Goal: Task Accomplishment & Management: Complete application form

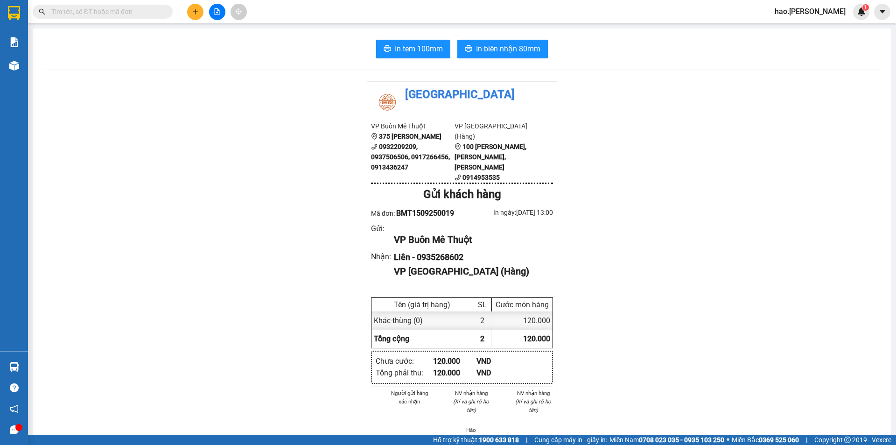
click at [106, 8] on input "text" at bounding box center [106, 12] width 110 height 10
type input "0"
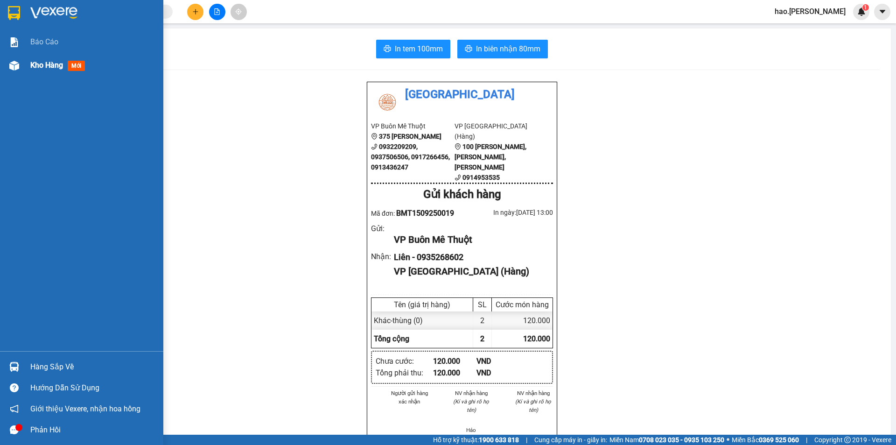
click at [20, 56] on div "Kho hàng mới" at bounding box center [81, 65] width 163 height 23
drag, startPoint x: 20, startPoint y: 56, endPoint x: 133, endPoint y: 106, distance: 124.1
click at [20, 56] on div "Kho hàng mới" at bounding box center [81, 65] width 163 height 23
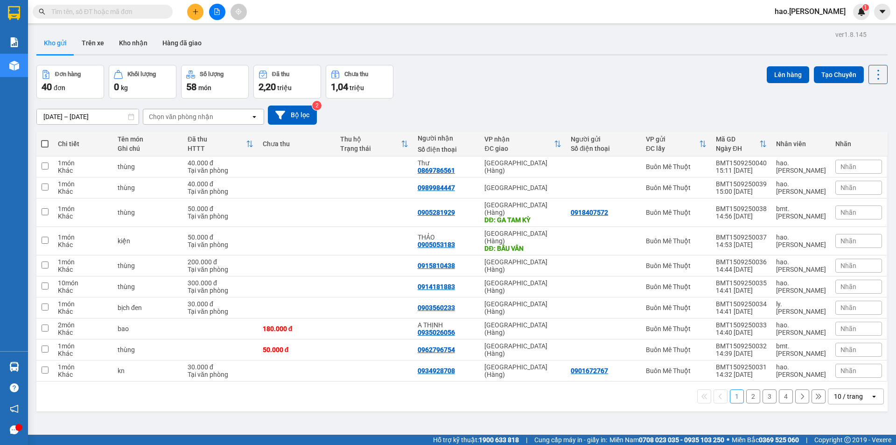
click at [204, 115] on div "Chọn văn phòng nhận" at bounding box center [181, 116] width 64 height 9
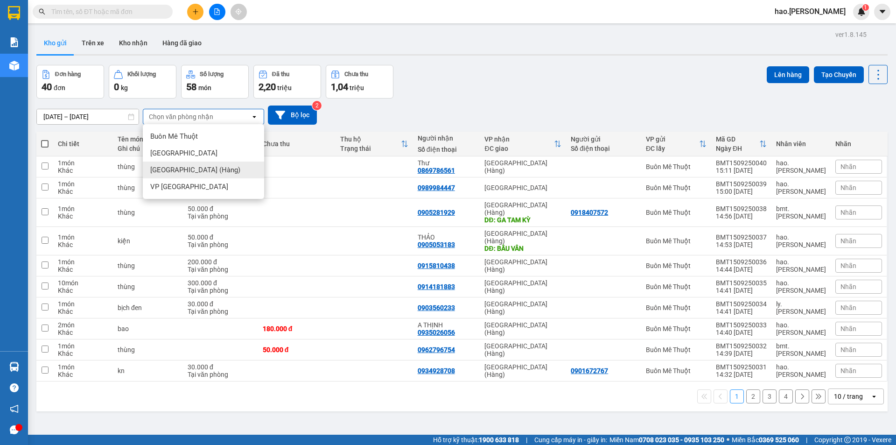
click at [192, 166] on span "[GEOGRAPHIC_DATA] (Hàng)" at bounding box center [195, 169] width 90 height 9
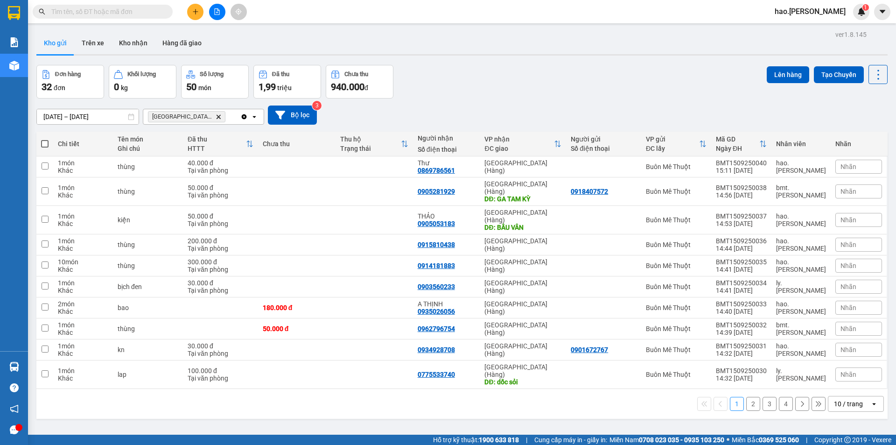
click at [839, 399] on div "10 / trang" at bounding box center [848, 403] width 29 height 9
click at [837, 331] on span "50 / trang" at bounding box center [844, 327] width 30 height 9
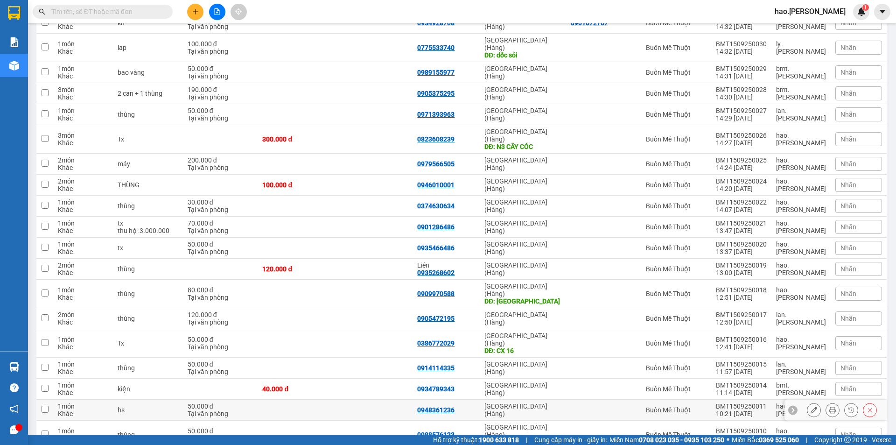
scroll to position [420, 0]
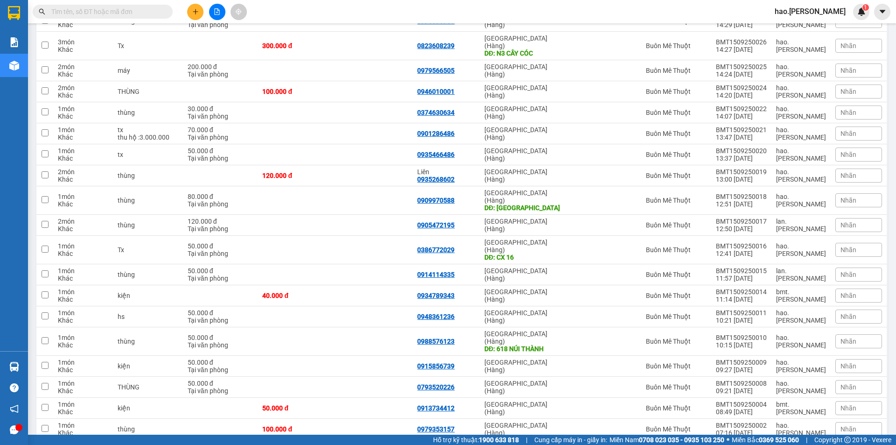
click at [325, 1] on div "Kết quả tìm kiếm ( 0 ) Bộ lọc No Data hao.thaison 1" at bounding box center [448, 11] width 896 height 23
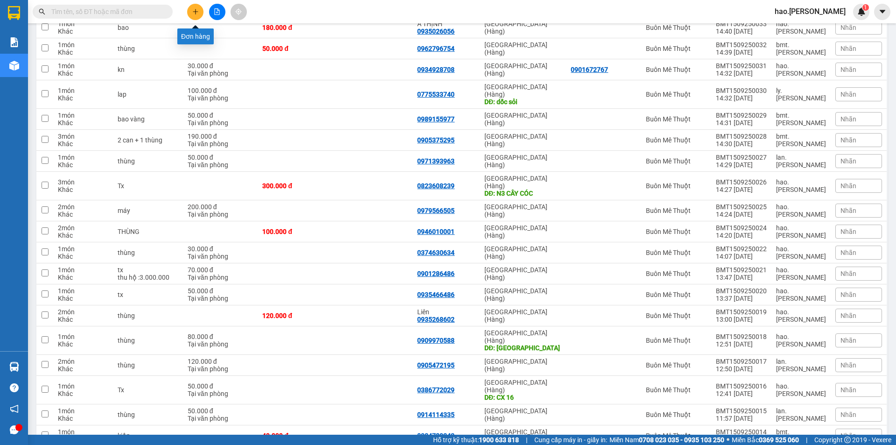
click at [190, 16] on button at bounding box center [195, 12] width 16 height 16
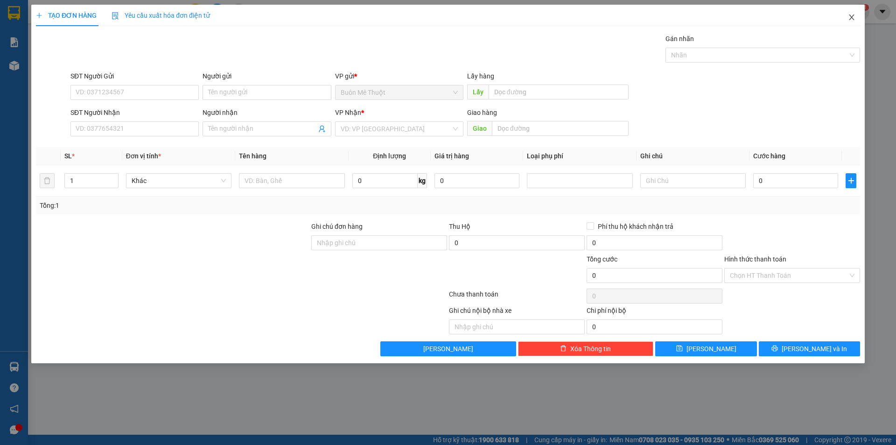
click at [851, 23] on span "Close" at bounding box center [852, 18] width 26 height 26
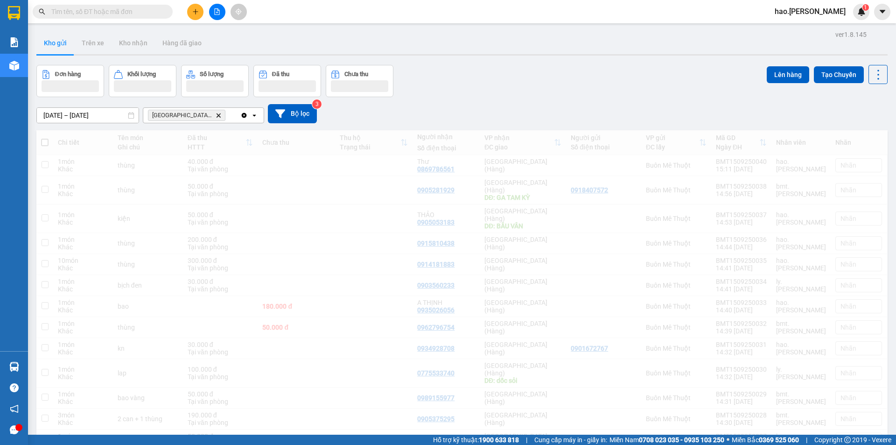
click at [102, 11] on input "text" at bounding box center [106, 12] width 110 height 10
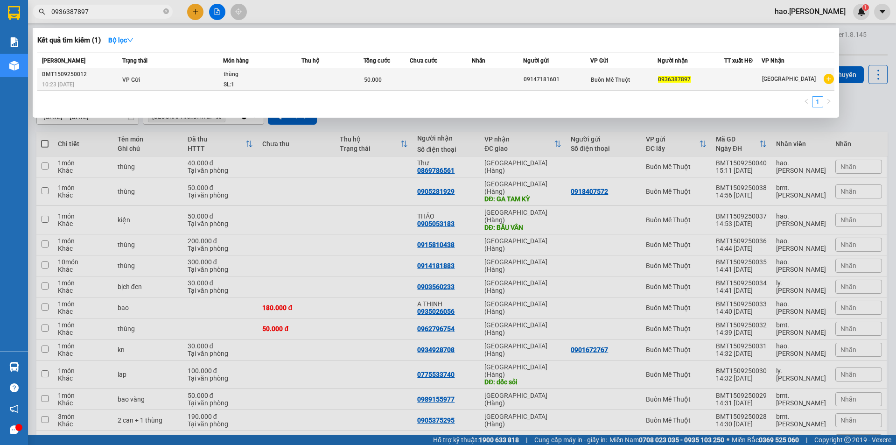
type input "0936387897"
click at [552, 77] on div "09147181601" at bounding box center [557, 80] width 66 height 10
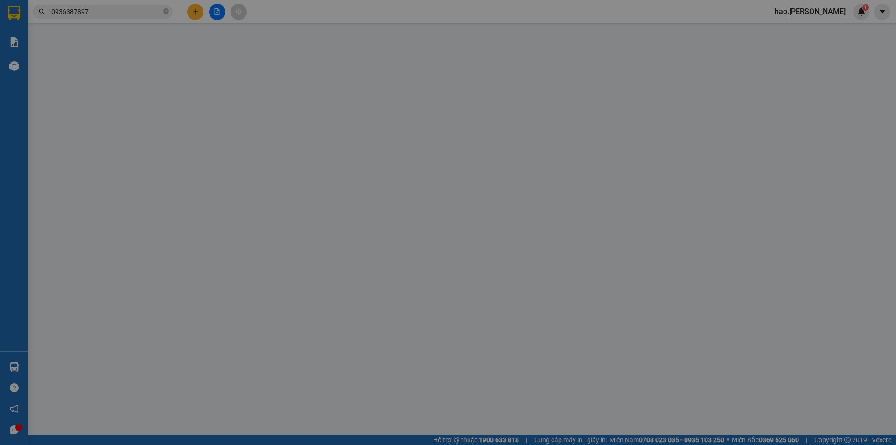
type input "09147181601"
type input "0936387897"
type input "50.000"
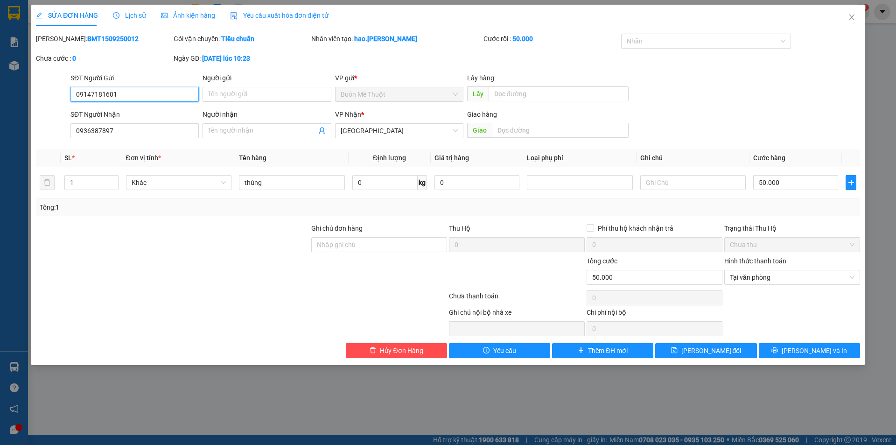
click at [94, 94] on input "09147181601" at bounding box center [134, 94] width 128 height 15
type input "0914181601"
click at [800, 351] on button "Lưu và In" at bounding box center [809, 350] width 101 height 15
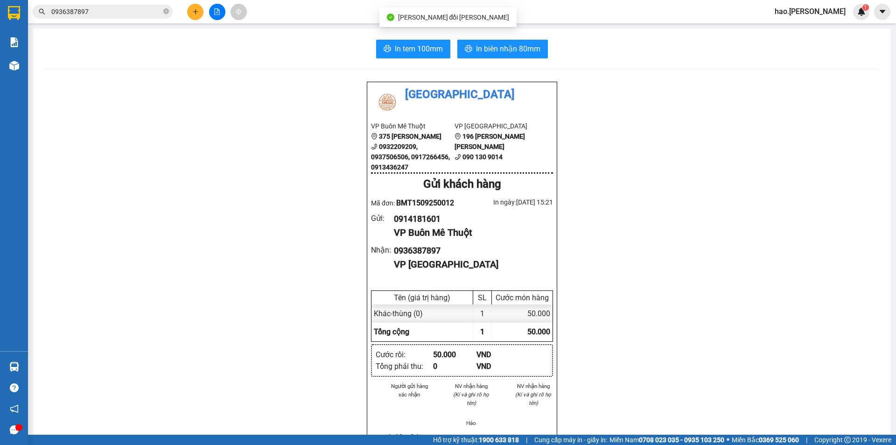
click at [622, 160] on div "Thái Sơn VP Buôn Mê Thuột 375 Hoàng Diệu 0932209209, 0937506506, 0917266456, 09…" at bounding box center [462, 429] width 836 height 697
click at [594, 230] on div "Thái Sơn VP Buôn Mê Thuột 375 Hoàng Diệu 0932209209, 0937506506, 0917266456, 09…" at bounding box center [462, 429] width 836 height 697
click at [416, 226] on div "VP Buôn Mê Thuột" at bounding box center [470, 232] width 152 height 14
click at [735, 236] on div "Thái Sơn VP Buôn Mê Thuột 375 Hoàng Diệu 0932209209, 0937506506, 0917266456, 09…" at bounding box center [462, 429] width 836 height 697
click at [191, 14] on button at bounding box center [195, 12] width 16 height 16
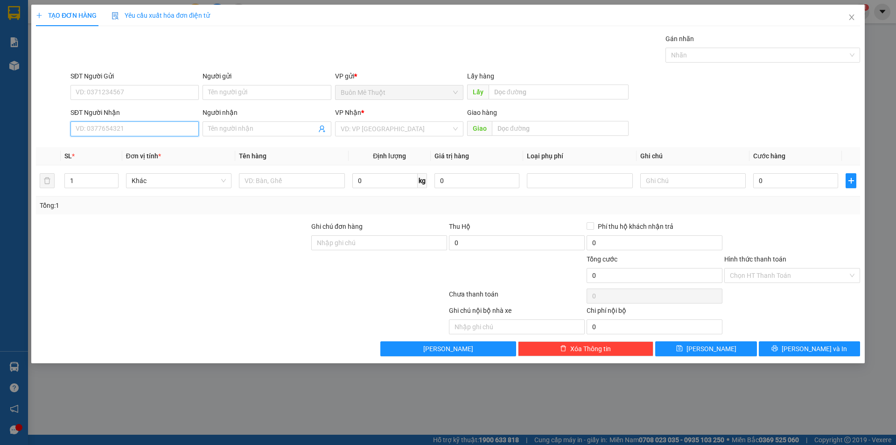
click at [184, 123] on input "SĐT Người Nhận" at bounding box center [134, 128] width 128 height 15
type input "0967409267"
click at [165, 148] on div "0967409267" at bounding box center [134, 147] width 117 height 10
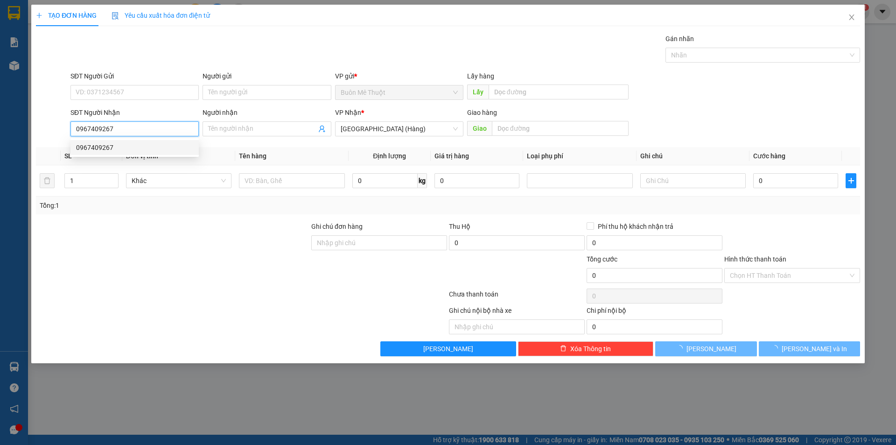
type input "100.000"
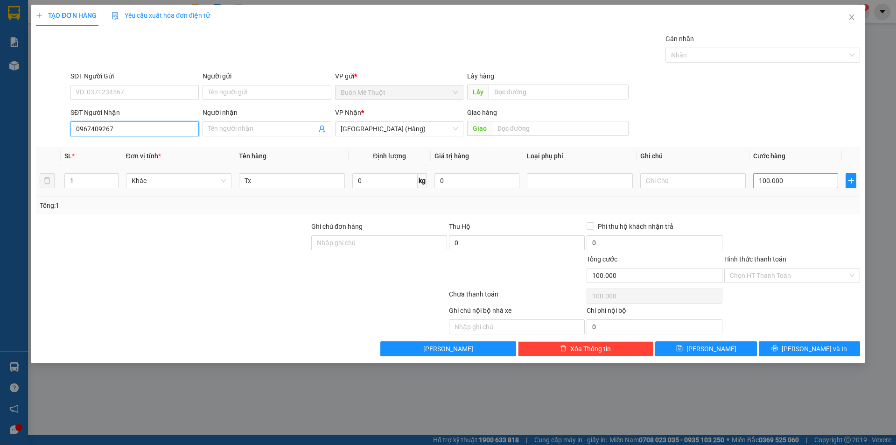
type input "0967409267"
click at [781, 177] on input "100.000" at bounding box center [795, 180] width 85 height 15
type input "5"
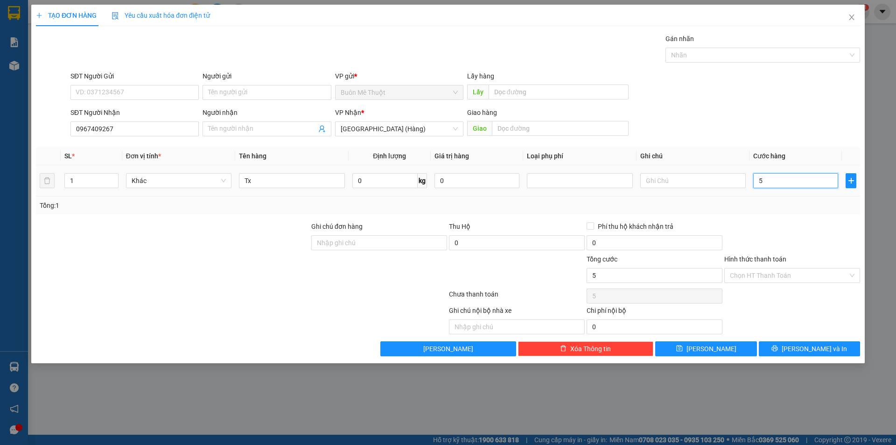
type input "50"
type input "50.000"
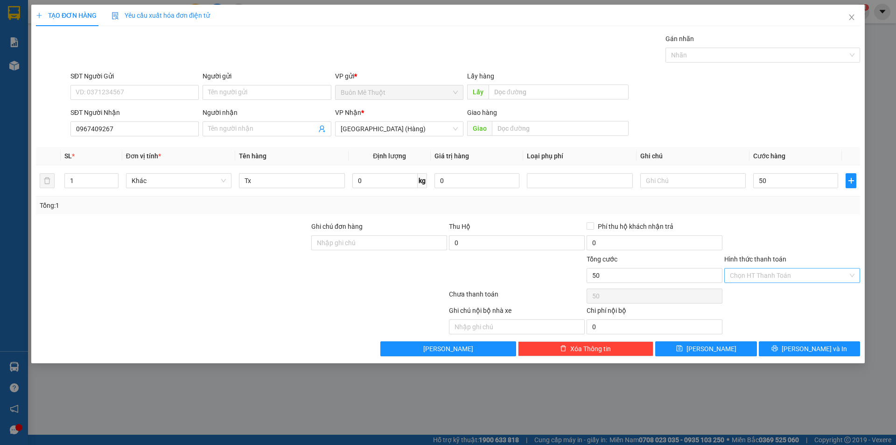
type input "50.000"
click at [766, 268] on input "Hình thức thanh toán" at bounding box center [789, 275] width 118 height 14
click at [765, 299] on div "Tại văn phòng" at bounding box center [792, 294] width 125 height 10
type input "0"
click at [785, 346] on button "Lưu và In" at bounding box center [809, 348] width 101 height 15
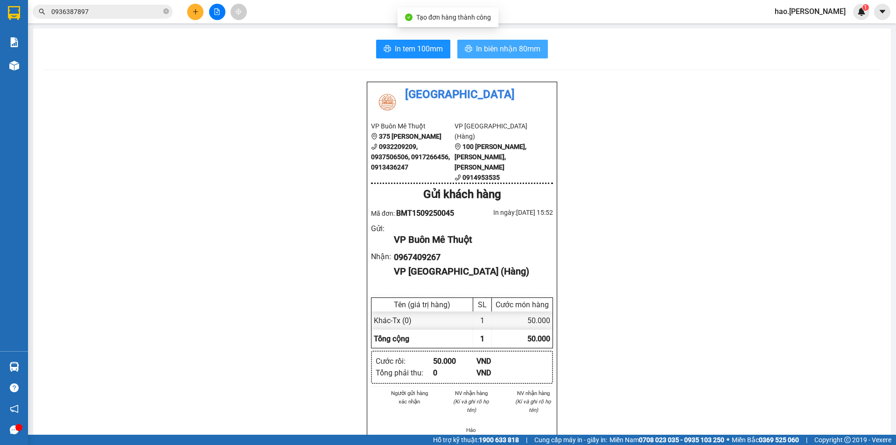
click at [514, 45] on span "In biên nhận 80mm" at bounding box center [508, 49] width 64 height 12
click at [196, 14] on icon "plus" at bounding box center [195, 11] width 7 height 7
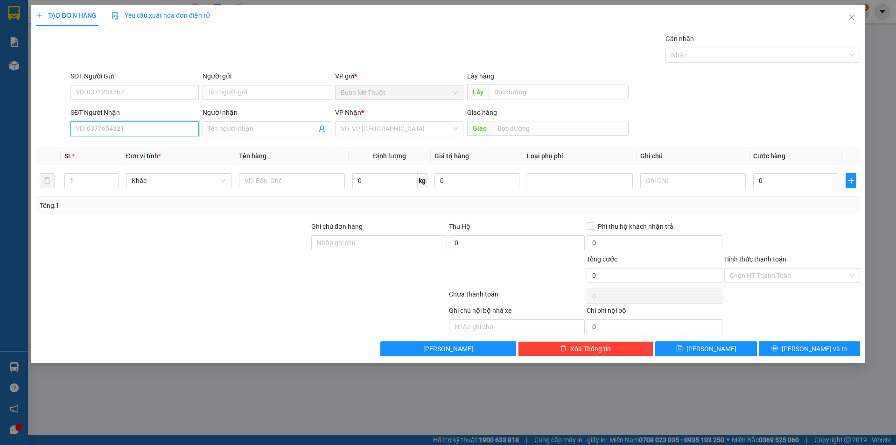
click at [138, 133] on input "SĐT Người Nhận" at bounding box center [134, 128] width 128 height 15
drag, startPoint x: 136, startPoint y: 149, endPoint x: 140, endPoint y: 164, distance: 15.9
click at [137, 149] on div "0342700994" at bounding box center [134, 147] width 117 height 10
type input "0342700994"
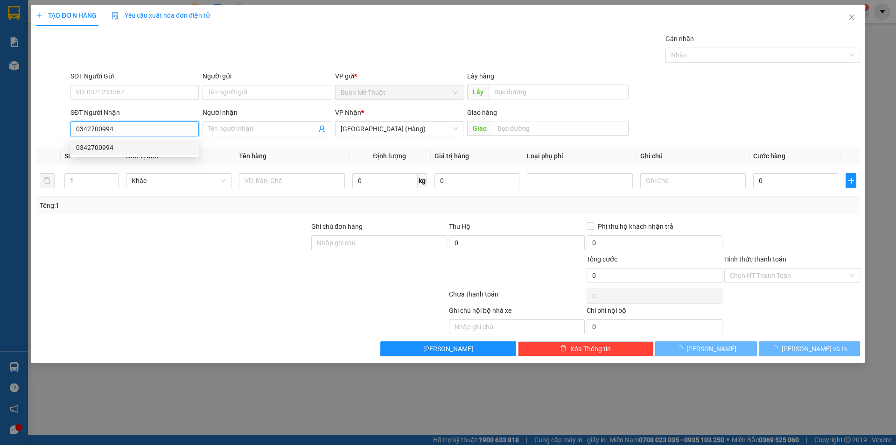
type input "40.000"
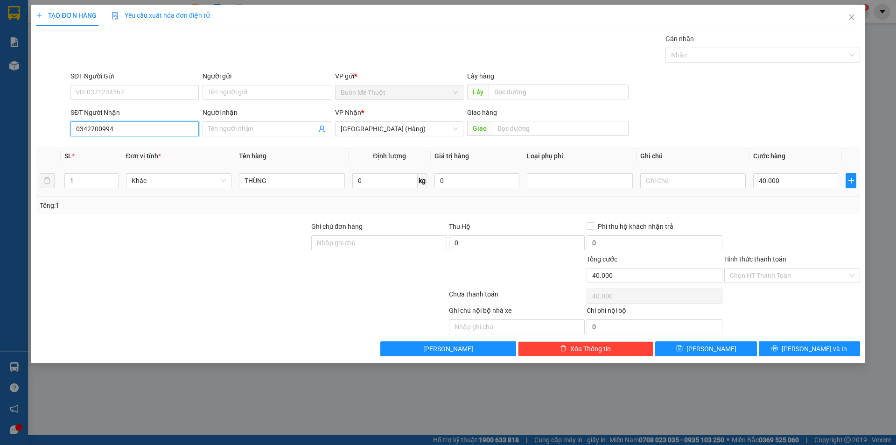
type input "0342700994"
click at [780, 172] on div "40.000" at bounding box center [795, 180] width 85 height 19
click at [781, 180] on input "40.000" at bounding box center [795, 180] width 85 height 15
type input "6"
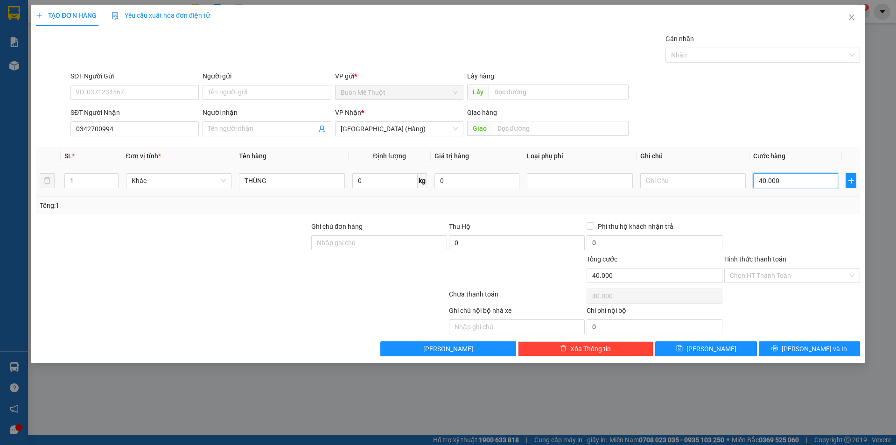
type input "6"
type input "60"
type input "60.000"
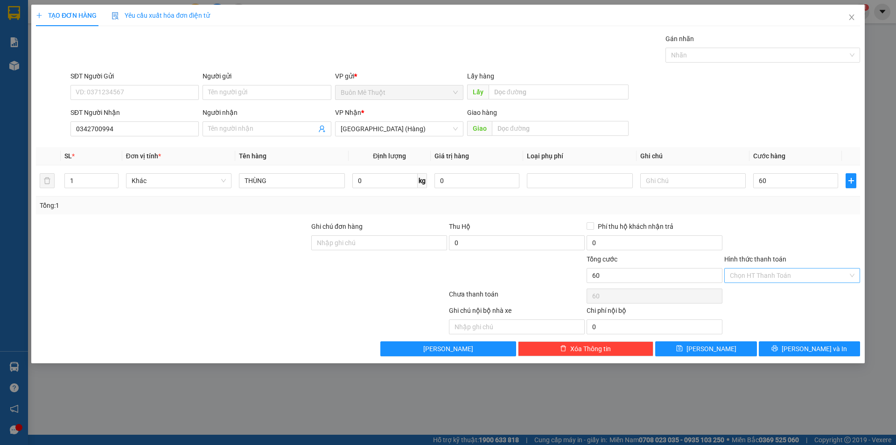
type input "60.000"
click at [773, 270] on input "Hình thức thanh toán" at bounding box center [789, 275] width 118 height 14
drag, startPoint x: 784, startPoint y: 303, endPoint x: 778, endPoint y: 298, distance: 8.0
click at [784, 303] on div "Transit Pickup Surcharge Ids Transit Deliver Surcharge Ids Transit Deliver Surc…" at bounding box center [448, 195] width 824 height 323
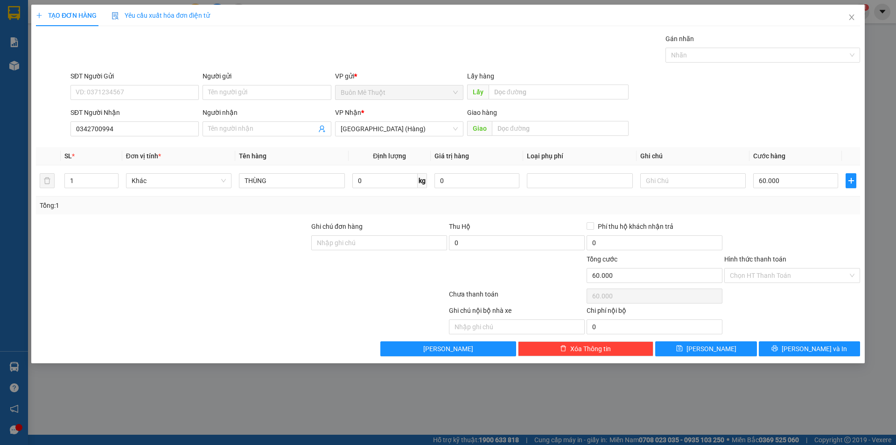
click at [778, 298] on div "Chọn HT Thanh Toán" at bounding box center [793, 296] width 138 height 19
click at [802, 180] on input "60.000" at bounding box center [795, 180] width 85 height 15
click at [781, 273] on input "Hình thức thanh toán" at bounding box center [789, 275] width 118 height 14
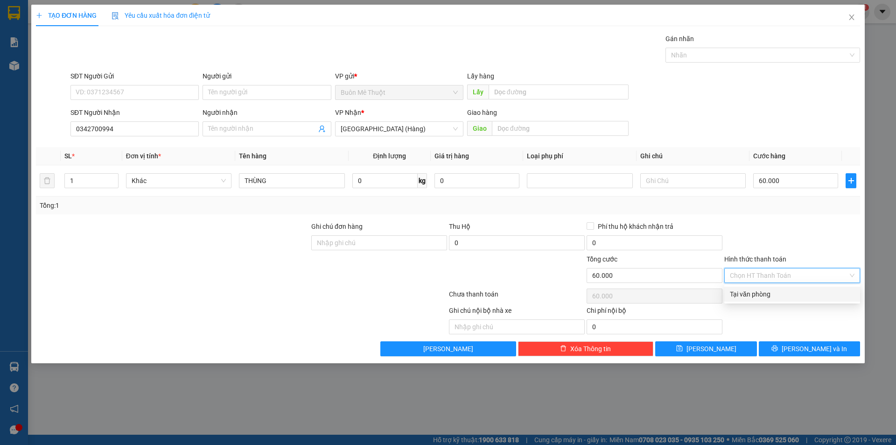
click at [770, 292] on div "Tại văn phòng" at bounding box center [792, 294] width 125 height 10
type input "0"
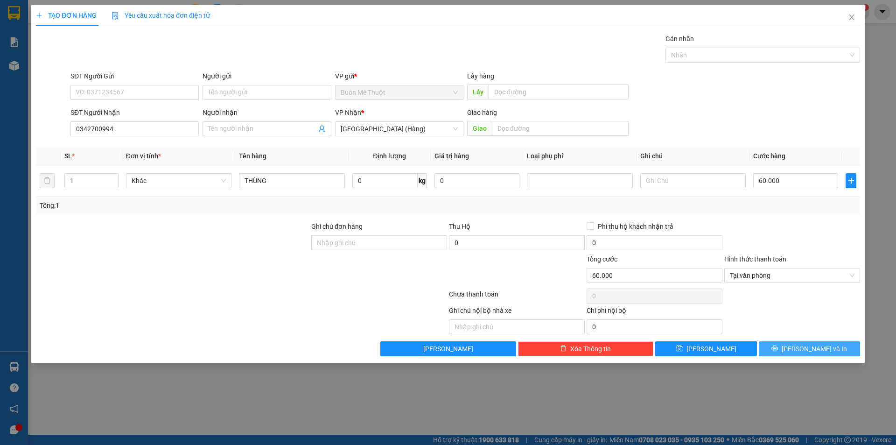
click at [799, 343] on button "Lưu và In" at bounding box center [809, 348] width 101 height 15
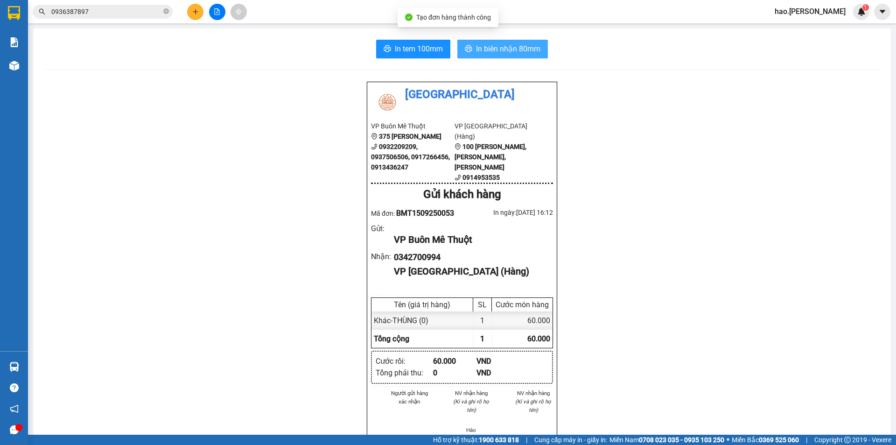
click at [523, 52] on span "In biên nhận 80mm" at bounding box center [508, 49] width 64 height 12
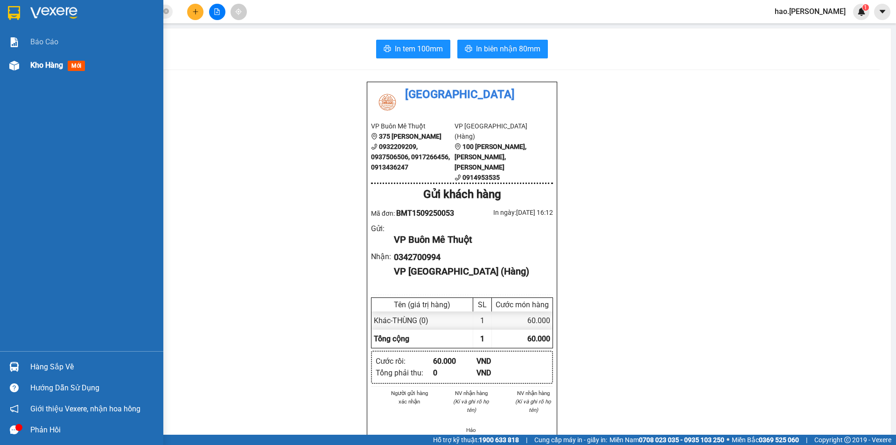
click at [62, 71] on div "Kho hàng mới" at bounding box center [93, 65] width 126 height 23
click at [61, 69] on span "Kho hàng" at bounding box center [46, 65] width 33 height 9
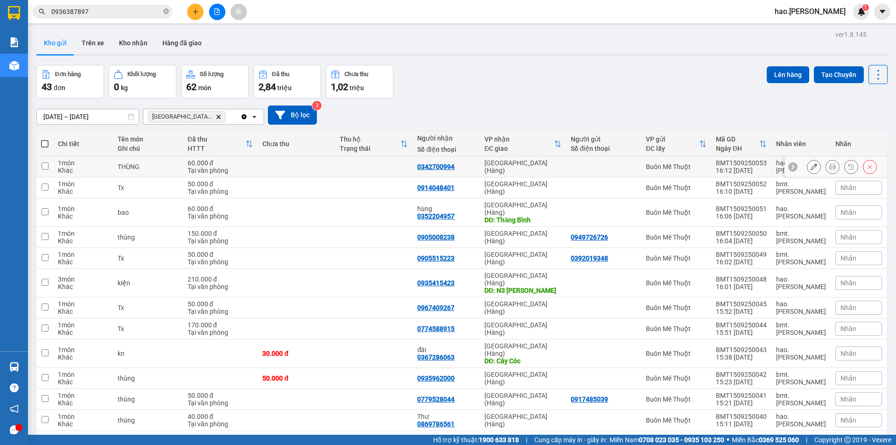
click at [808, 164] on button at bounding box center [814, 167] width 13 height 16
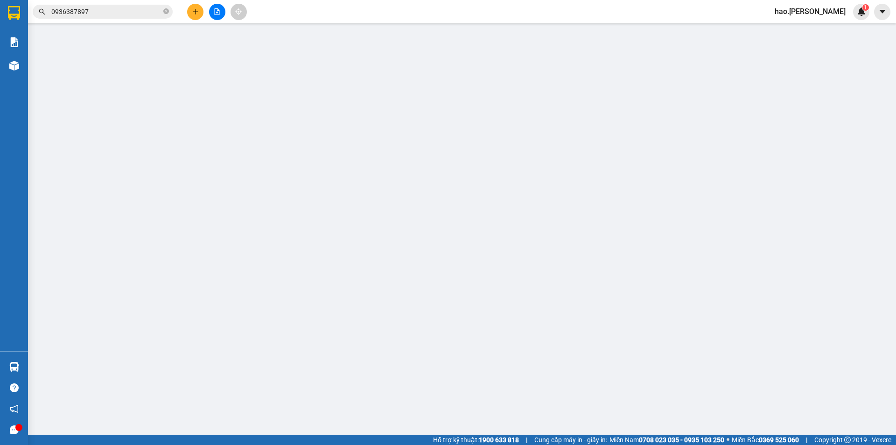
type input "0342700994"
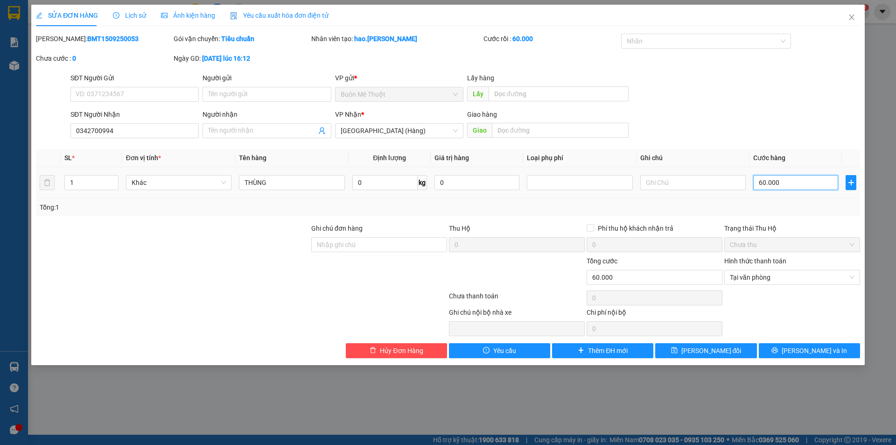
click at [764, 182] on input "60.000" at bounding box center [795, 182] width 85 height 15
type input "7"
type input "70"
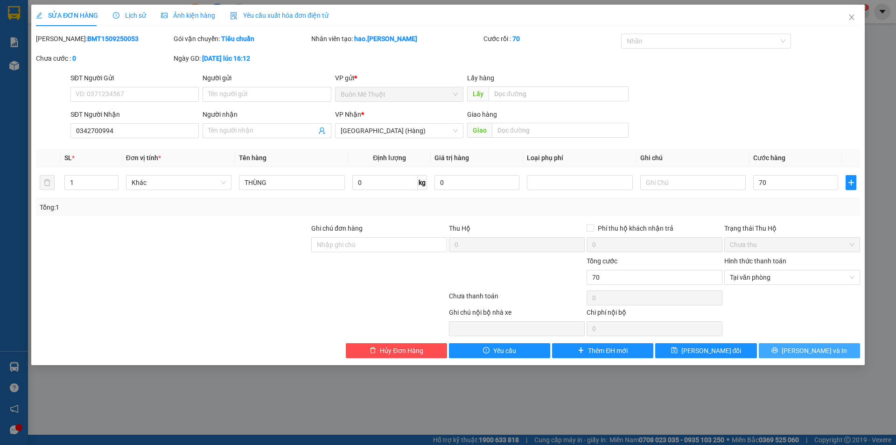
type input "70.000"
click at [823, 345] on span "Lưu và In" at bounding box center [814, 350] width 65 height 10
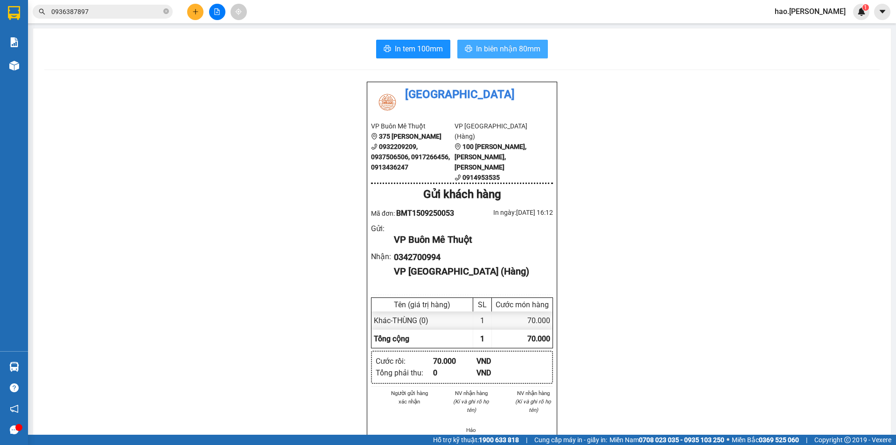
click at [510, 49] on span "In biên nhận 80mm" at bounding box center [508, 49] width 64 height 12
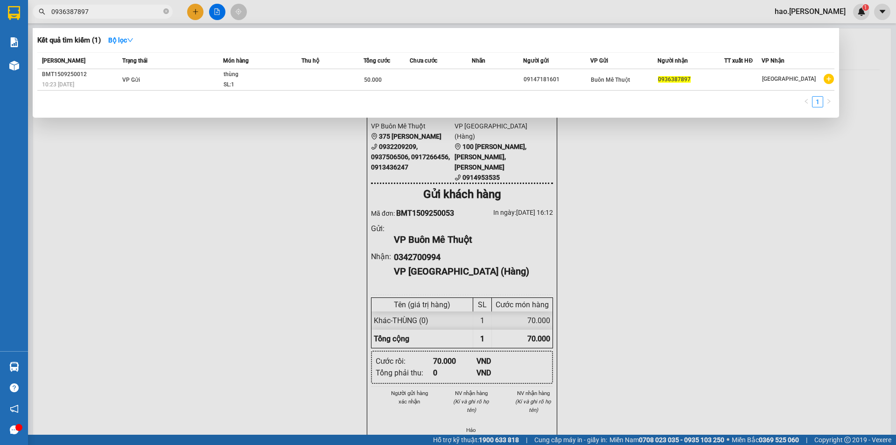
click at [100, 7] on input "0936387897" at bounding box center [106, 12] width 110 height 10
